Goal: Find specific page/section: Find specific page/section

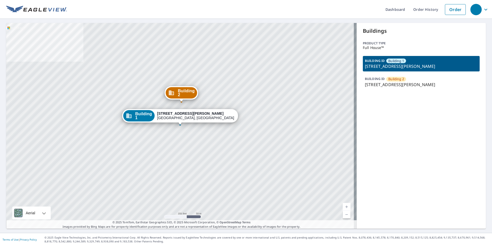
click at [412, 81] on div "BUILDING ID Building 2 3345 Latcha Road, Millbury, OH, 43447" at bounding box center [421, 81] width 117 height 15
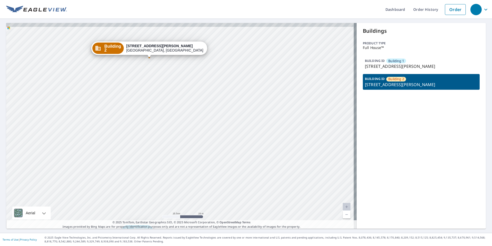
drag, startPoint x: 190, startPoint y: 104, endPoint x: 180, endPoint y: 157, distance: 53.7
click at [180, 157] on div "Building 1 3345 Latcha Road Millbury, OH 43447 Building 2 3345 Latcha Road Mill…" at bounding box center [181, 126] width 351 height 206
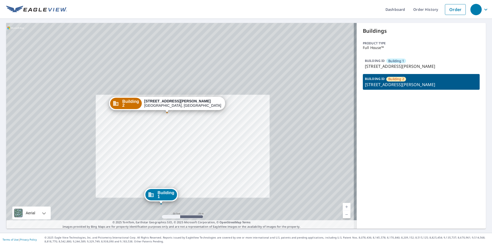
drag, startPoint x: 181, startPoint y: 131, endPoint x: 182, endPoint y: 140, distance: 9.6
click at [182, 140] on div "Building 1 3345 Latcha Road Millbury, OH 43447 Building 2 3345 Latcha Road Mill…" at bounding box center [181, 126] width 351 height 206
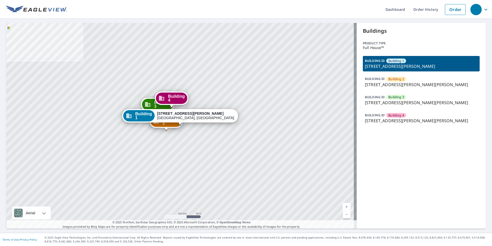
click at [417, 119] on p "[STREET_ADDRESS][PERSON_NAME][PERSON_NAME]" at bounding box center [421, 120] width 113 height 6
click at [399, 114] on span "Building 4" at bounding box center [397, 115] width 16 height 5
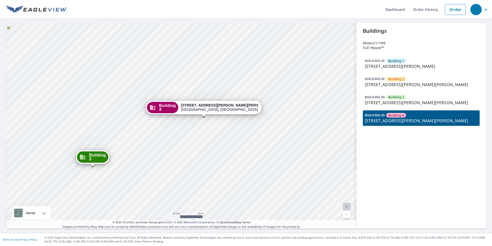
drag, startPoint x: 183, startPoint y: 121, endPoint x: 174, endPoint y: 103, distance: 20.3
click at [171, 104] on div "Building 4 355 Strohecker Farm Lane Lewisburg, PA 17837" at bounding box center [204, 109] width 116 height 16
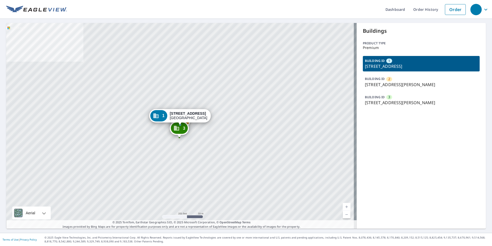
click at [396, 103] on p "[STREET_ADDRESS][PERSON_NAME]" at bounding box center [421, 102] width 113 height 6
click at [185, 24] on div "2 [STREET_ADDRESS][PERSON_NAME] 3 [STREET_ADDRESS][PERSON_NAME] 1 [STREET_ADDRE…" at bounding box center [181, 126] width 351 height 206
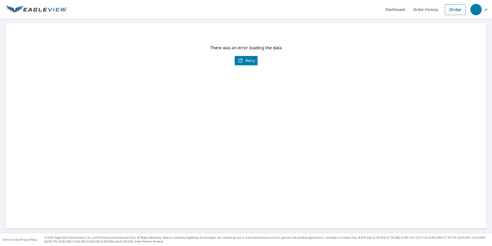
click at [253, 59] on span "Retry" at bounding box center [246, 60] width 18 height 6
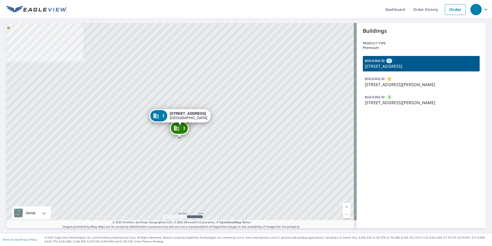
click at [397, 95] on div "BUILDING ID 3 4059 Martin Luther King Jr Way S, Seattle, WA, 98108" at bounding box center [421, 99] width 117 height 15
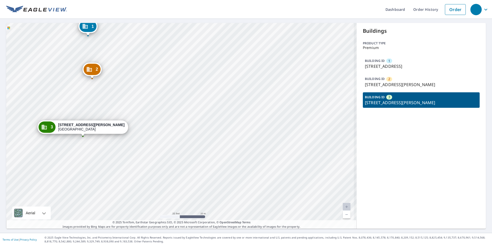
drag, startPoint x: 165, startPoint y: 123, endPoint x: 171, endPoint y: 119, distance: 6.6
click at [171, 119] on div "1 2305 S Lilac St Seattle, WA 98108 2 4053 Martin Luther King Jr Way S Seattle,…" at bounding box center [181, 126] width 351 height 206
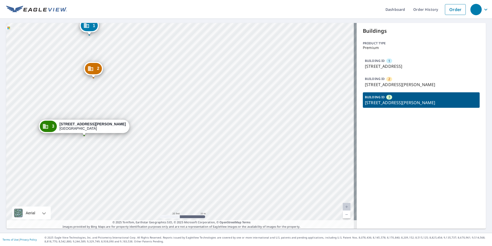
click at [271, 92] on div "1 2305 S Lilac St Seattle, WA 98108 2 4053 Martin Luther King Jr Way S Seattle,…" at bounding box center [181, 126] width 351 height 206
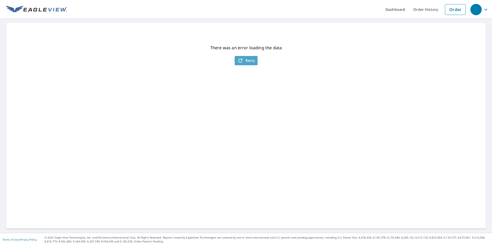
click at [240, 59] on icon "button" at bounding box center [240, 60] width 6 height 6
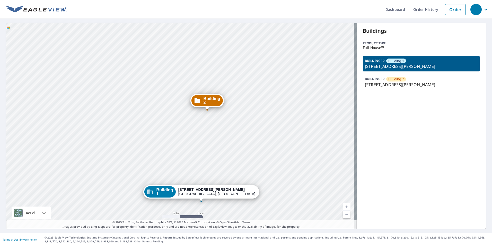
drag, startPoint x: 200, startPoint y: 104, endPoint x: 199, endPoint y: 100, distance: 4.2
click at [199, 101] on div "Building 2" at bounding box center [207, 100] width 31 height 11
